Goal: Find specific page/section: Find specific page/section

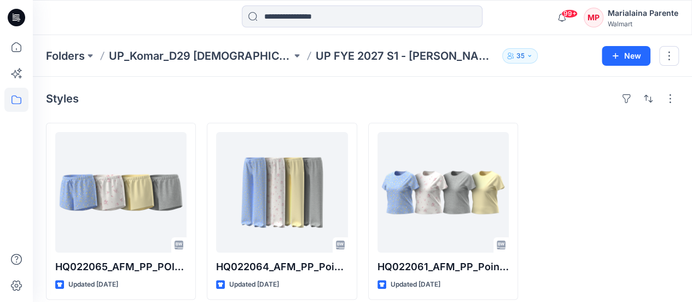
scroll to position [10, 0]
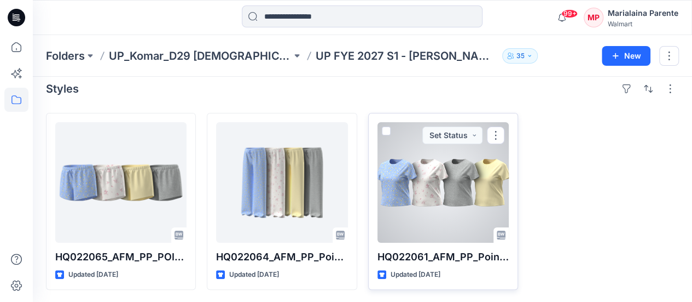
click at [445, 173] on div at bounding box center [443, 182] width 131 height 120
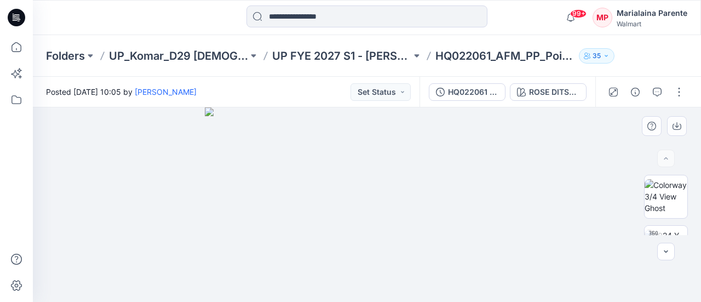
click at [692, 235] on div at bounding box center [367, 204] width 668 height 194
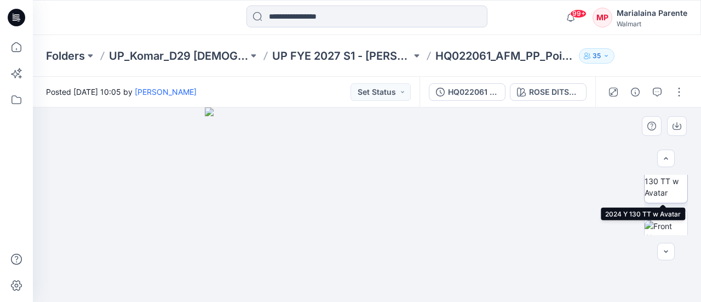
click at [672, 188] on img at bounding box center [665, 181] width 43 height 34
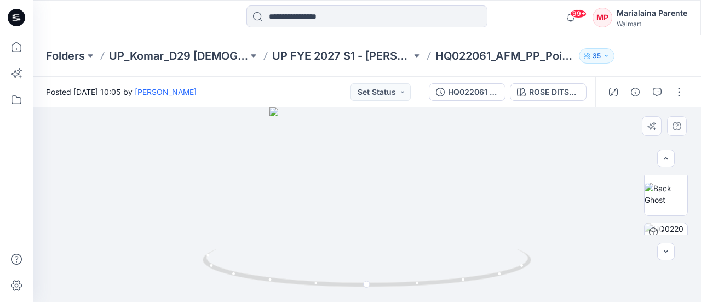
scroll to position [176, 0]
click at [667, 178] on img at bounding box center [665, 171] width 43 height 23
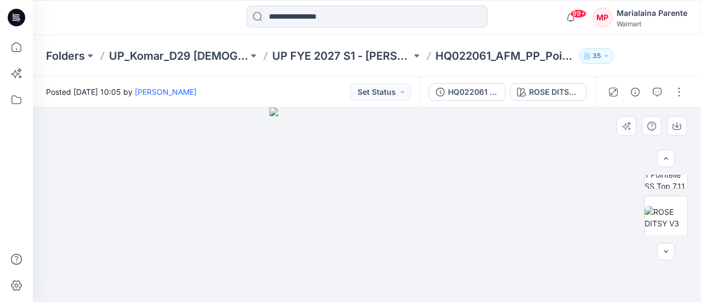
scroll to position [438, 0]
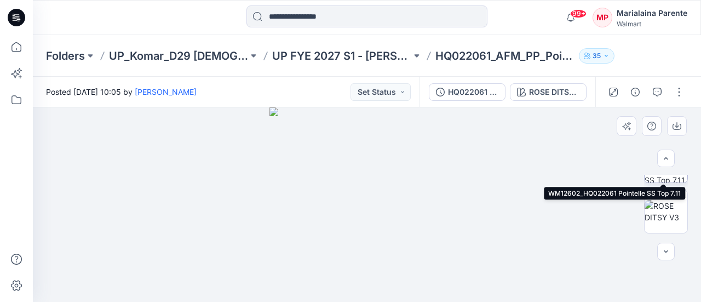
click at [669, 176] on img at bounding box center [665, 161] width 43 height 43
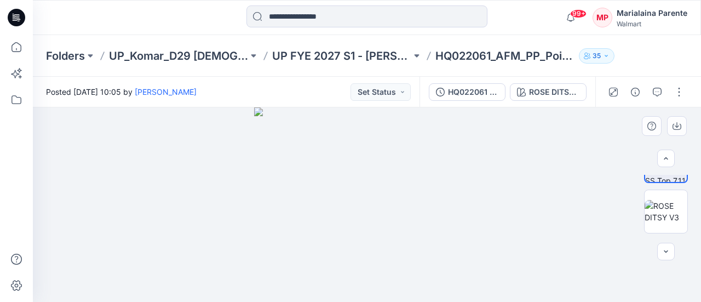
scroll to position [460, 0]
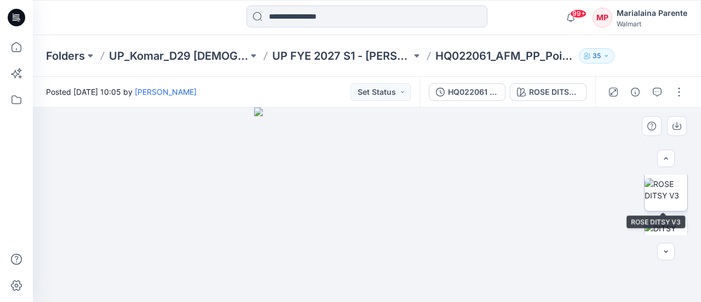
click at [670, 201] on img at bounding box center [665, 189] width 43 height 23
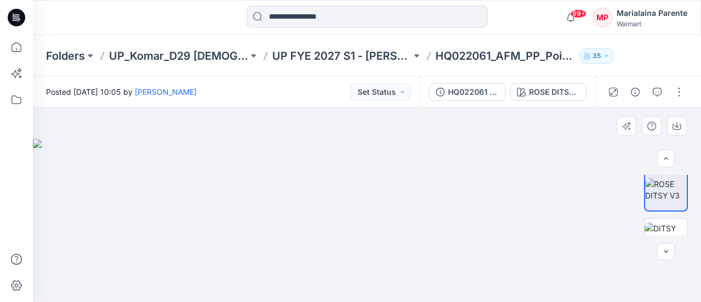
scroll to position [482, 0]
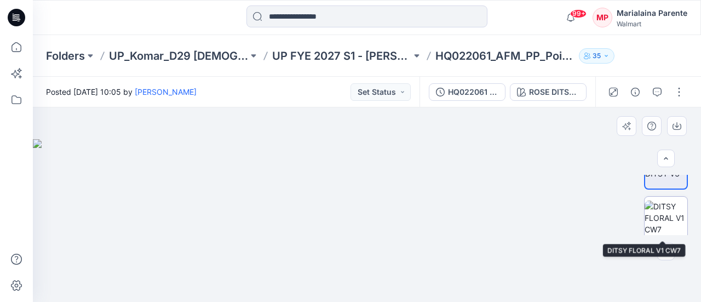
click at [664, 221] on img at bounding box center [665, 217] width 43 height 34
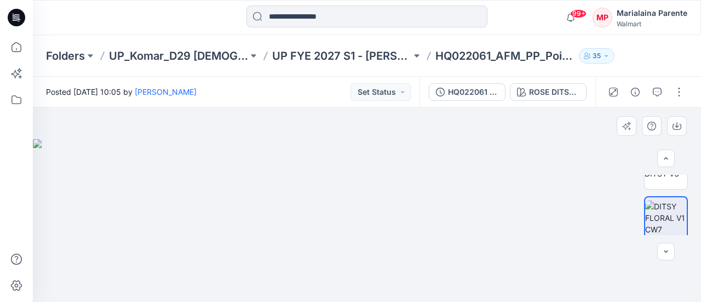
click at [692, 235] on img at bounding box center [367, 220] width 668 height 163
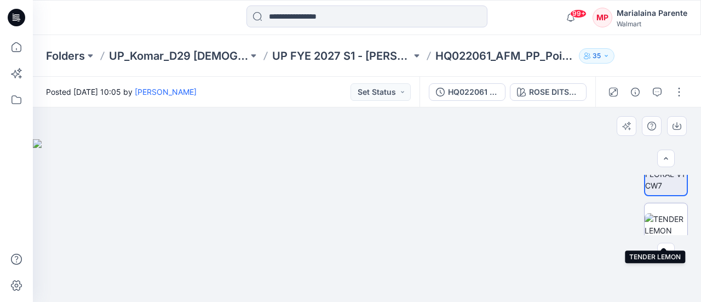
click at [661, 216] on img at bounding box center [665, 224] width 43 height 23
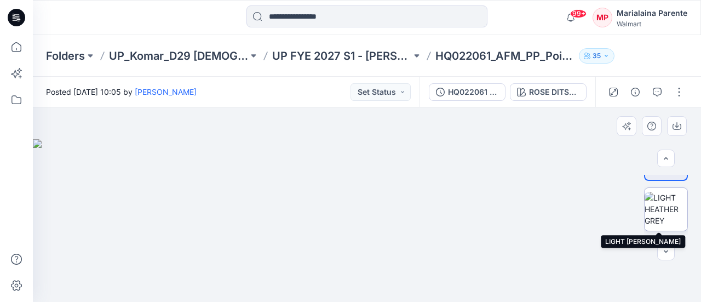
click at [667, 206] on img at bounding box center [665, 209] width 43 height 34
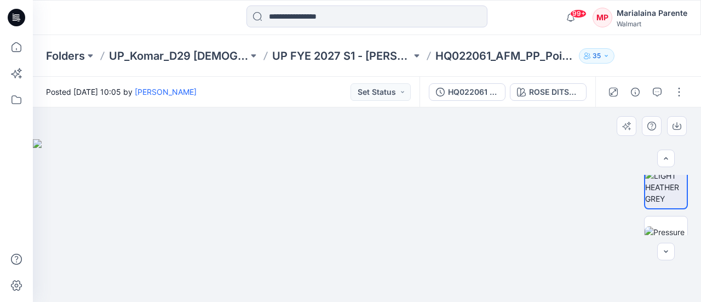
scroll to position [635, 0]
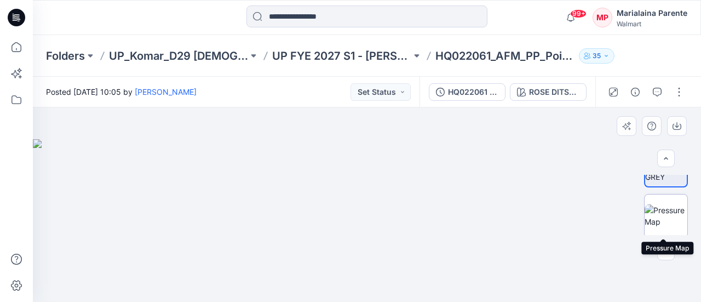
click at [676, 217] on img at bounding box center [665, 215] width 43 height 23
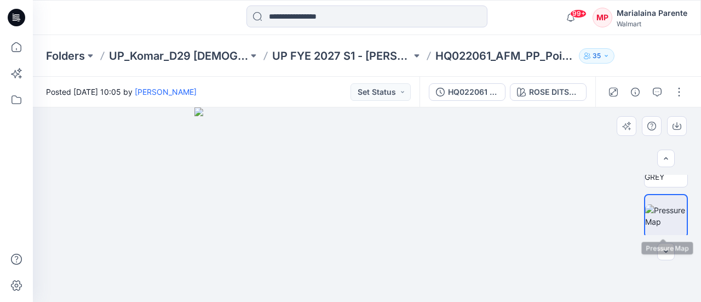
click at [683, 227] on img at bounding box center [666, 215] width 42 height 23
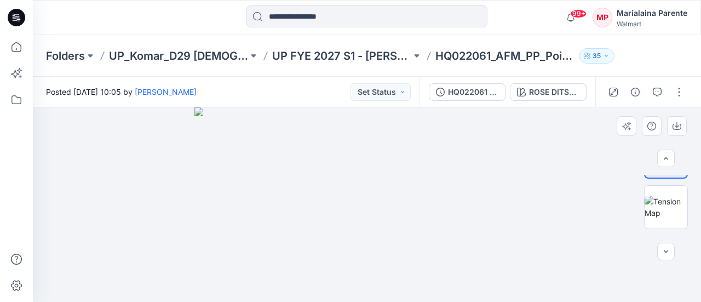
scroll to position [710, 0]
click at [651, 180] on img at bounding box center [665, 191] width 43 height 23
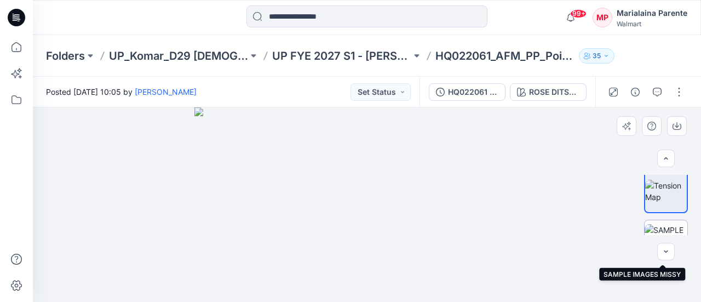
click at [673, 228] on img at bounding box center [665, 241] width 43 height 34
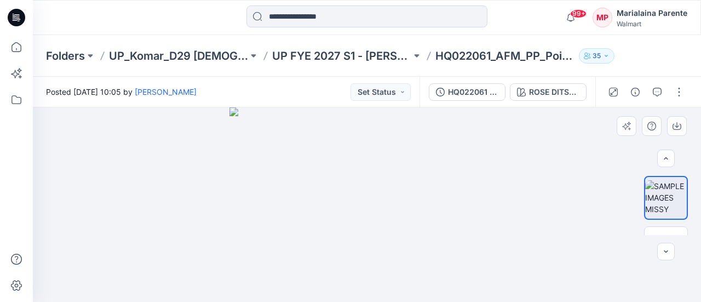
scroll to position [789, 0]
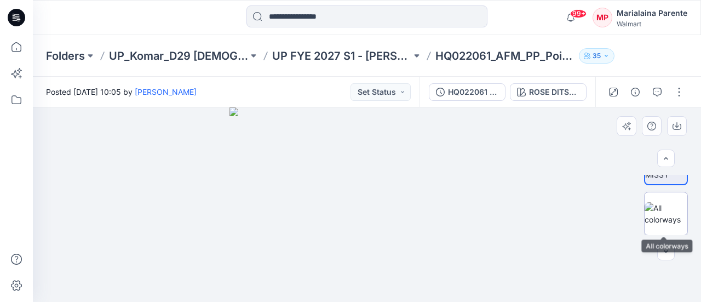
click at [663, 214] on img at bounding box center [665, 213] width 43 height 23
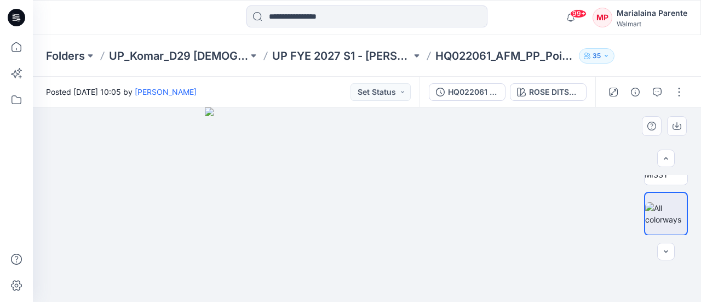
scroll to position [0, 0]
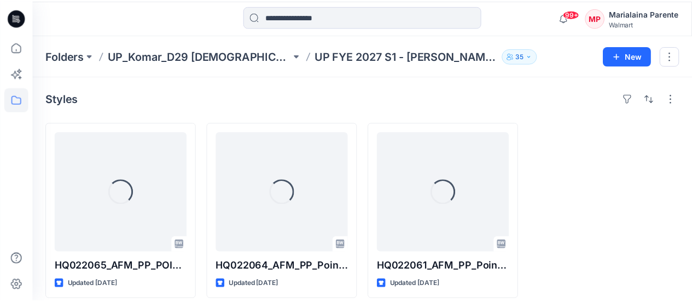
scroll to position [10, 0]
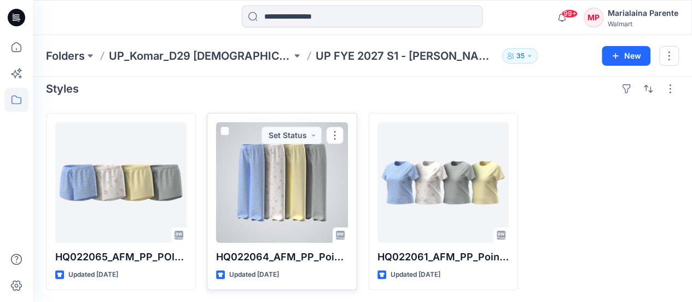
click at [289, 184] on div at bounding box center [281, 182] width 131 height 120
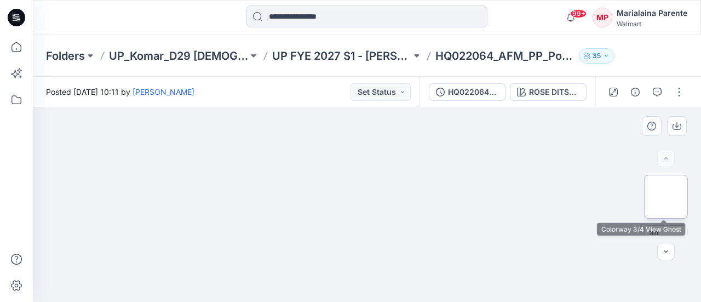
click at [668, 198] on img at bounding box center [665, 196] width 43 height 34
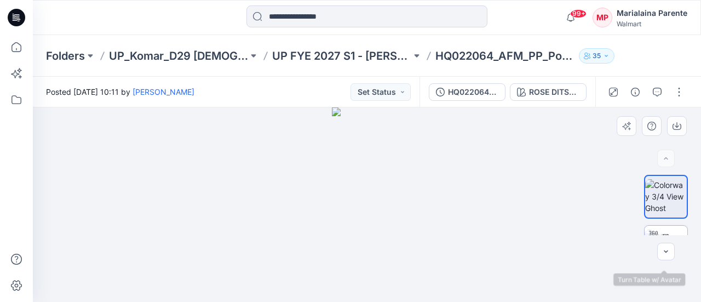
click at [673, 233] on img at bounding box center [665, 246] width 43 height 34
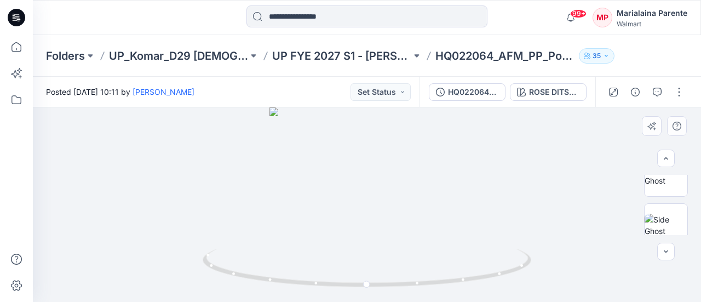
scroll to position [160, 0]
click at [673, 194] on img at bounding box center [665, 187] width 43 height 23
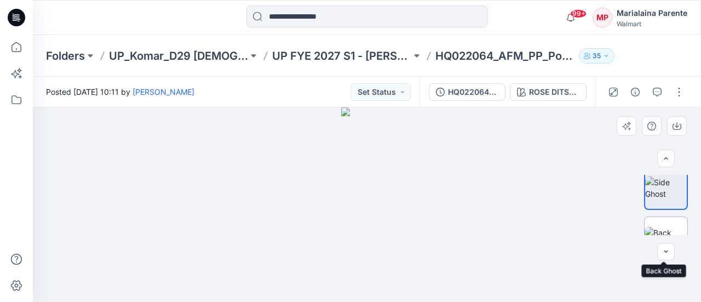
click at [674, 227] on img at bounding box center [665, 238] width 43 height 23
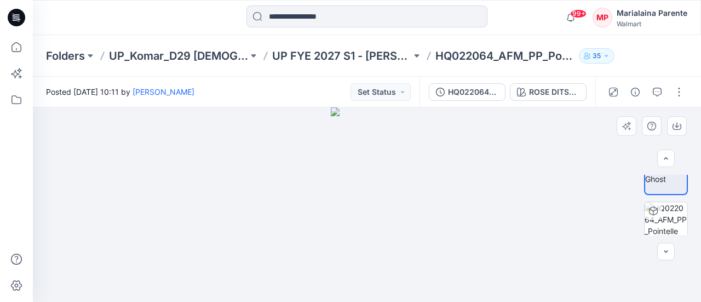
scroll to position [225, 0]
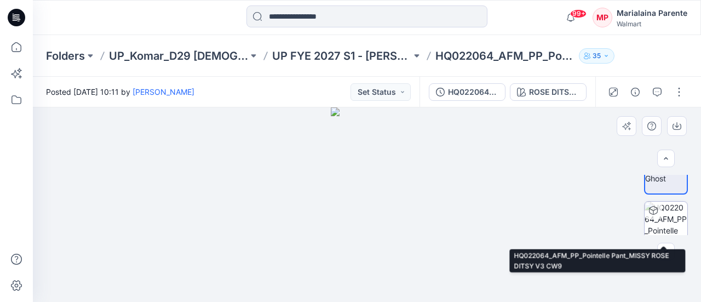
click at [678, 223] on img at bounding box center [665, 222] width 43 height 43
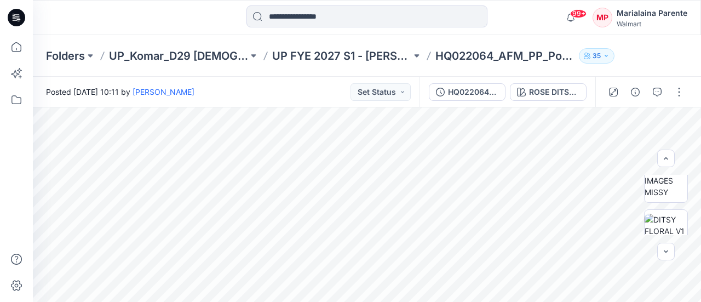
scroll to position [325, 0]
click at [674, 207] on img at bounding box center [665, 223] width 43 height 34
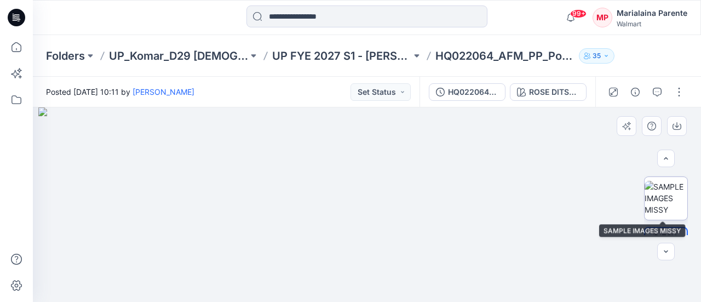
click at [665, 201] on img at bounding box center [665, 198] width 43 height 34
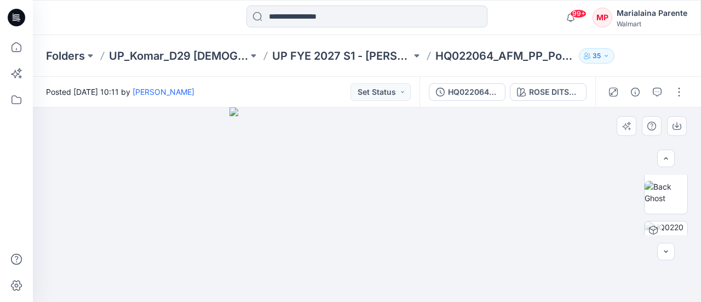
scroll to position [184, 0]
click at [674, 206] on img at bounding box center [665, 213] width 43 height 23
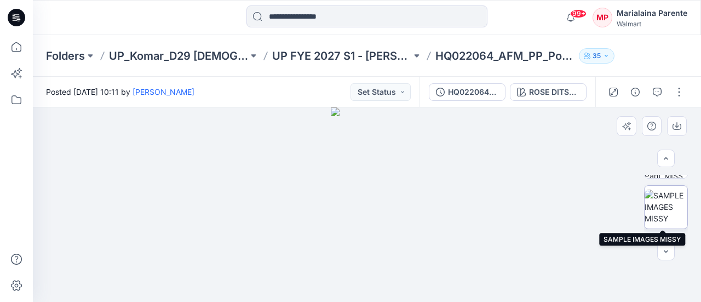
click at [672, 203] on img at bounding box center [665, 206] width 43 height 34
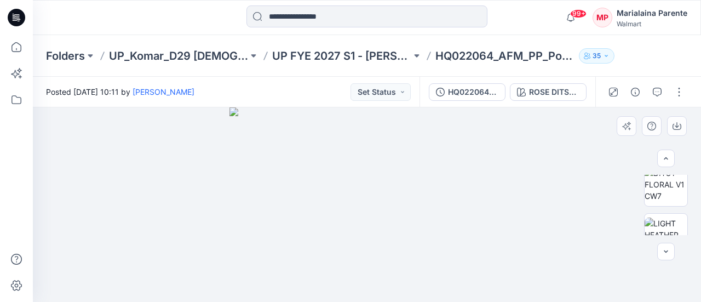
scroll to position [372, 0]
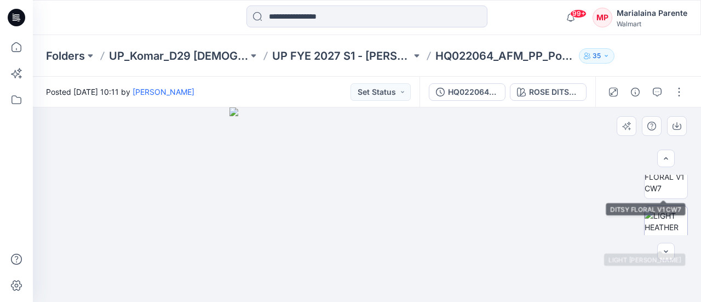
click at [662, 230] on img at bounding box center [665, 227] width 43 height 34
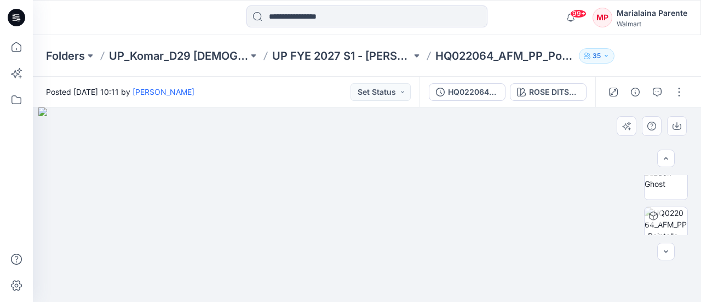
scroll to position [219, 0]
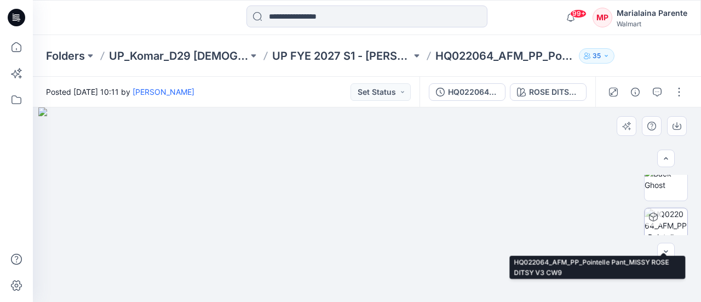
click at [674, 211] on img at bounding box center [665, 229] width 43 height 43
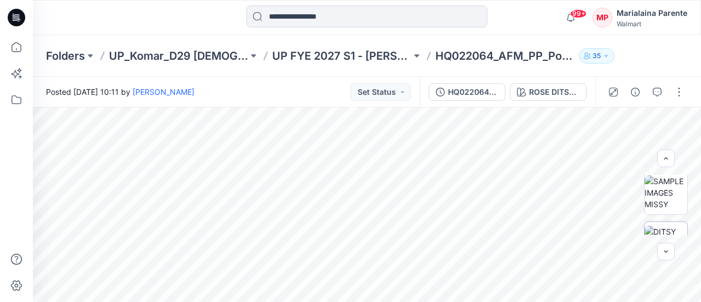
scroll to position [306, 0]
click at [669, 193] on img at bounding box center [665, 192] width 43 height 34
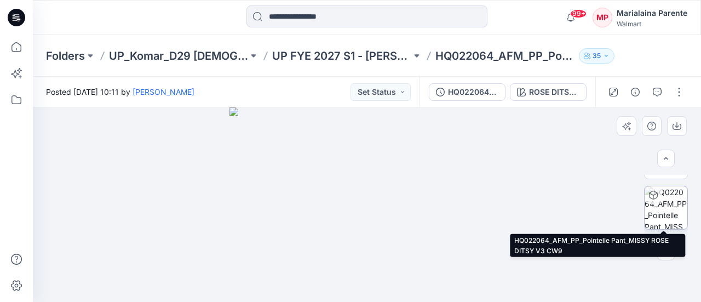
click at [665, 201] on img at bounding box center [665, 207] width 43 height 43
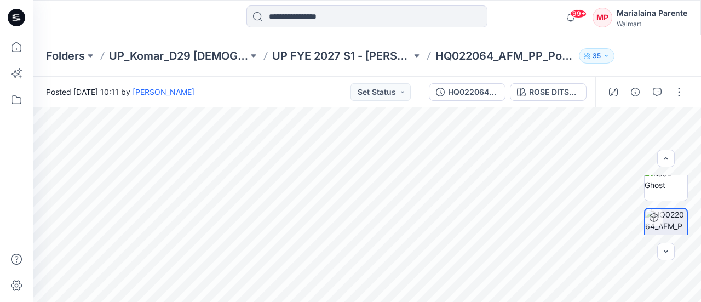
scroll to position [197, 0]
click at [672, 192] on img at bounding box center [665, 200] width 43 height 23
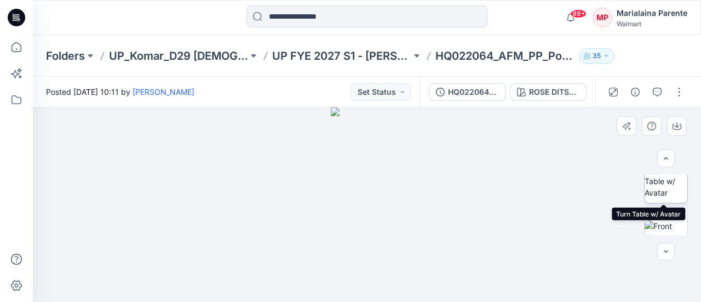
click at [661, 193] on img at bounding box center [665, 181] width 43 height 34
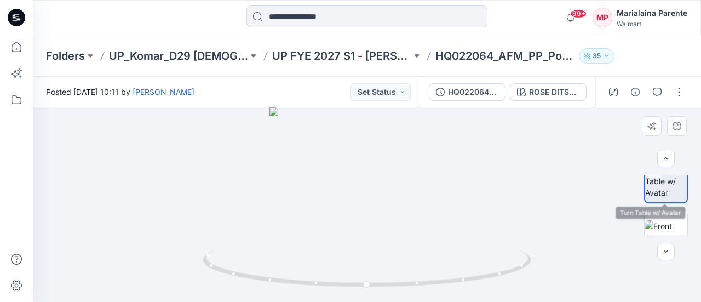
scroll to position [66, 0]
click at [688, 237] on div at bounding box center [367, 204] width 668 height 194
click at [673, 192] on img at bounding box center [665, 190] width 43 height 34
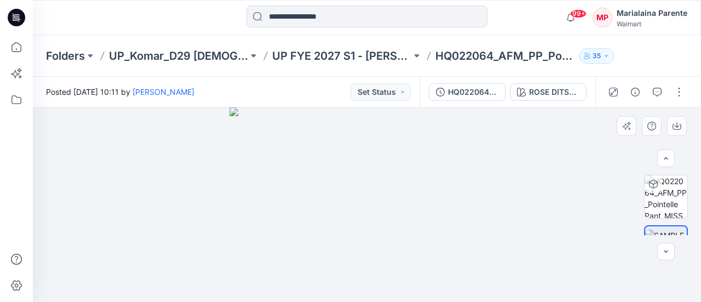
scroll to position [242, 0]
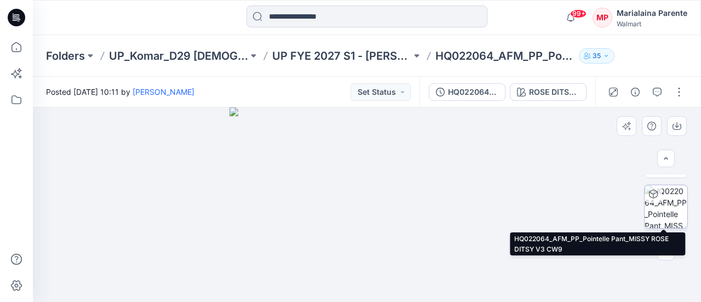
click at [664, 211] on img at bounding box center [665, 206] width 43 height 43
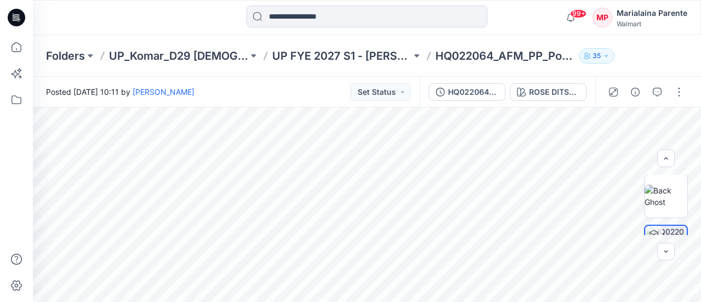
scroll to position [198, 0]
click at [656, 191] on img at bounding box center [665, 199] width 43 height 23
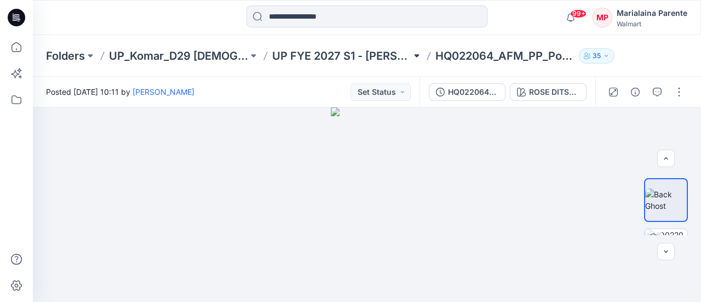
click at [417, 51] on button at bounding box center [416, 55] width 11 height 15
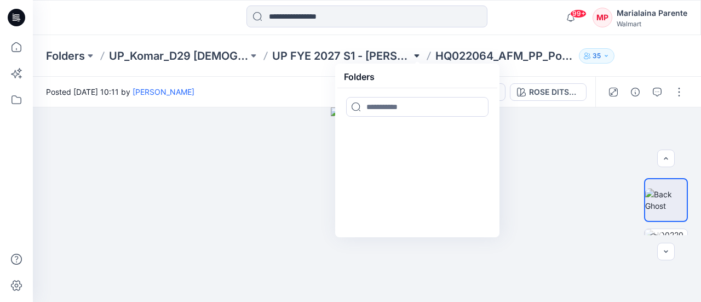
click at [416, 56] on button at bounding box center [416, 55] width 11 height 15
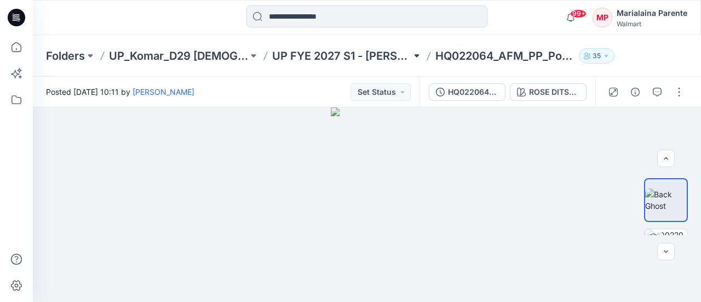
click at [414, 54] on button at bounding box center [416, 55] width 11 height 15
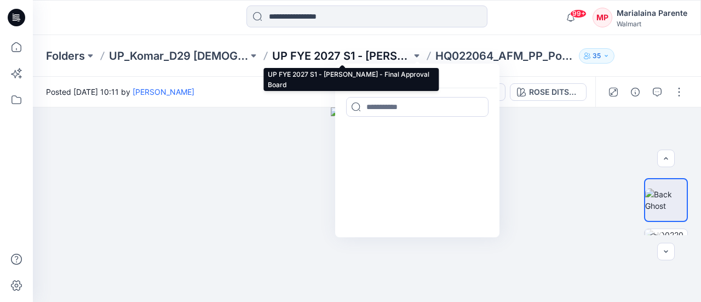
click at [370, 54] on p "UP FYE 2027 S1 - Komar - Final Approval Board" at bounding box center [341, 55] width 139 height 15
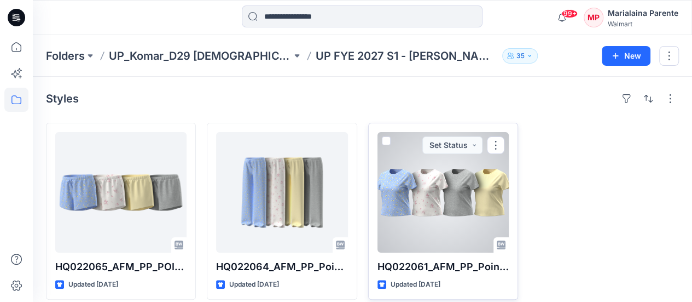
click at [439, 176] on div at bounding box center [443, 192] width 131 height 120
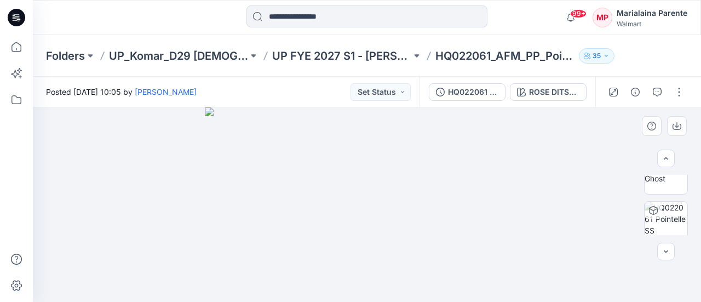
scroll to position [153, 0]
click at [667, 187] on img at bounding box center [665, 194] width 43 height 23
click at [671, 193] on img at bounding box center [665, 181] width 43 height 23
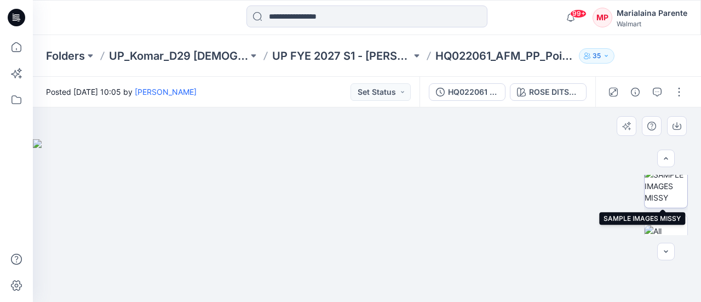
click at [669, 182] on img at bounding box center [665, 186] width 43 height 34
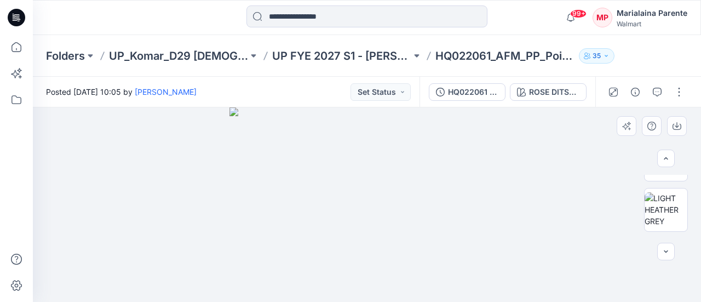
scroll to position [591, 0]
click at [662, 210] on img at bounding box center [665, 210] width 43 height 34
click at [687, 229] on div "BW RUL DXF" at bounding box center [666, 205] width 44 height 60
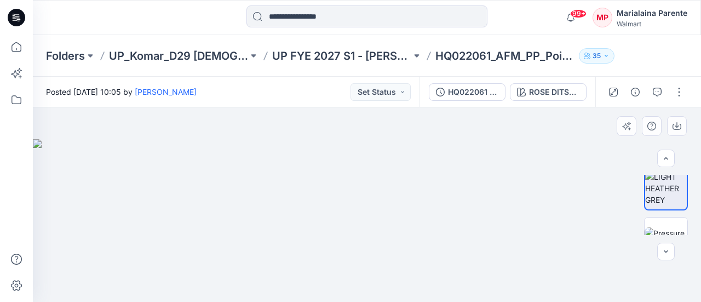
click at [687, 230] on div "BW RUL DXF" at bounding box center [666, 205] width 44 height 60
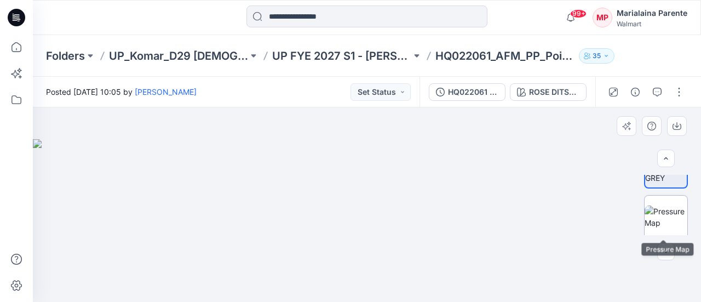
click at [676, 212] on img at bounding box center [665, 216] width 43 height 23
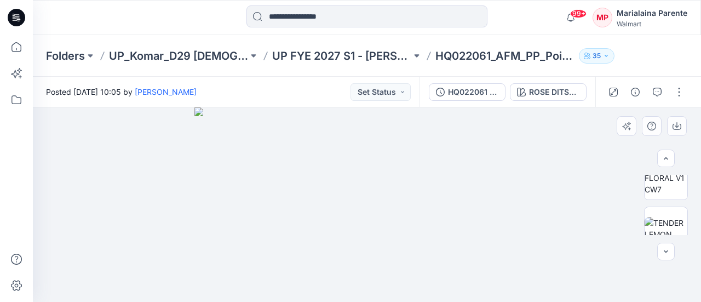
scroll to position [503, 0]
click at [661, 191] on img at bounding box center [665, 197] width 43 height 34
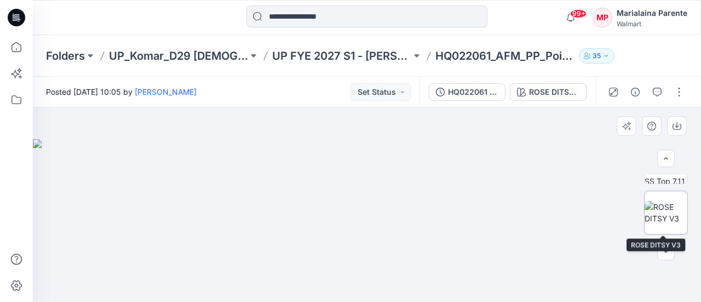
click at [668, 209] on img at bounding box center [665, 212] width 43 height 23
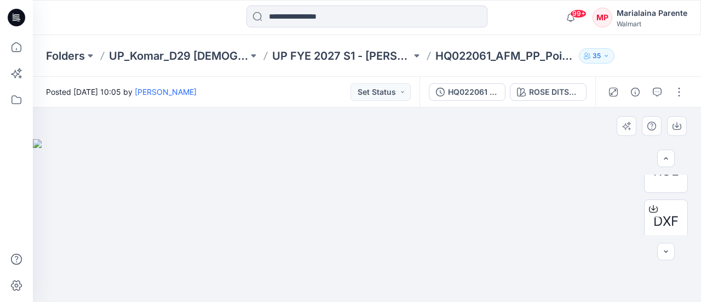
scroll to position [306, 0]
click at [379, 54] on p "UP FYE 2027 S1 - Komar - Final Approval Board" at bounding box center [341, 55] width 139 height 15
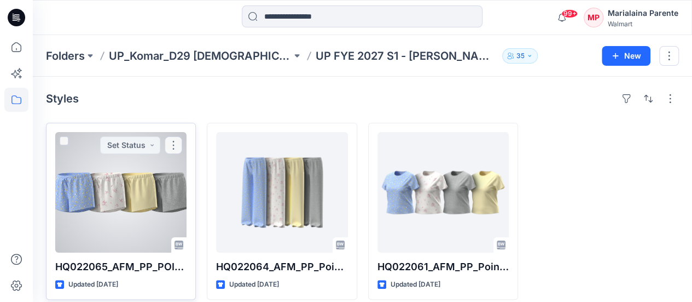
click at [165, 181] on div at bounding box center [120, 192] width 131 height 120
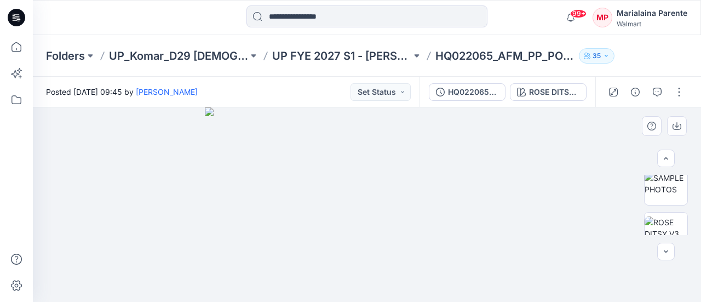
scroll to position [612, 0]
click at [652, 189] on img at bounding box center [665, 188] width 43 height 23
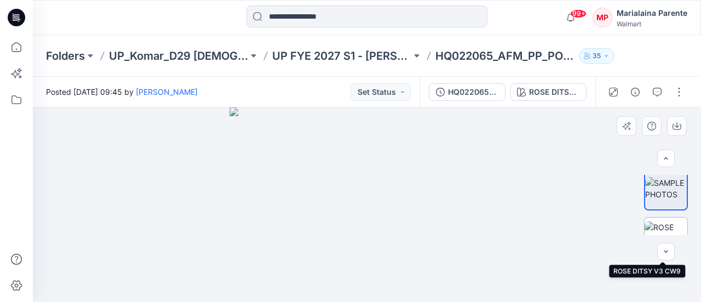
click at [677, 222] on img at bounding box center [665, 238] width 43 height 34
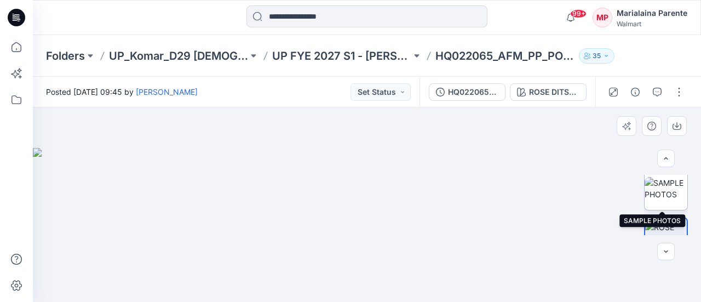
click at [645, 189] on img at bounding box center [665, 188] width 43 height 23
